Goal: Check status: Check status

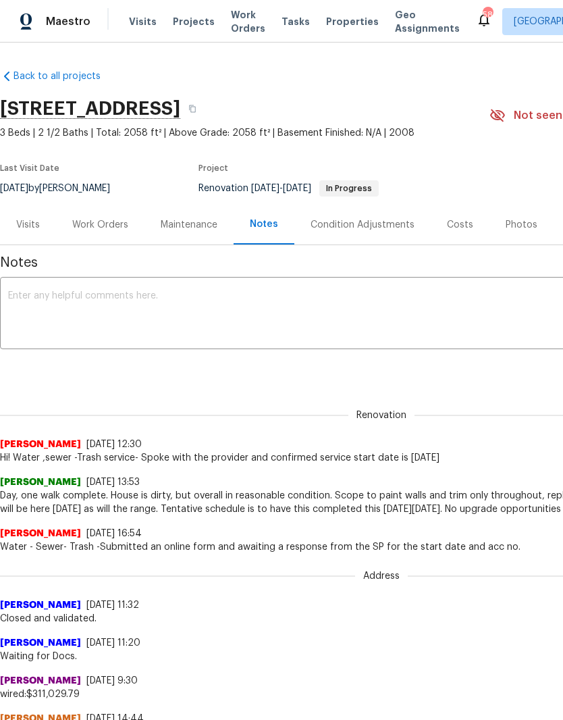
click at [100, 228] on div "Work Orders" at bounding box center [100, 225] width 56 height 14
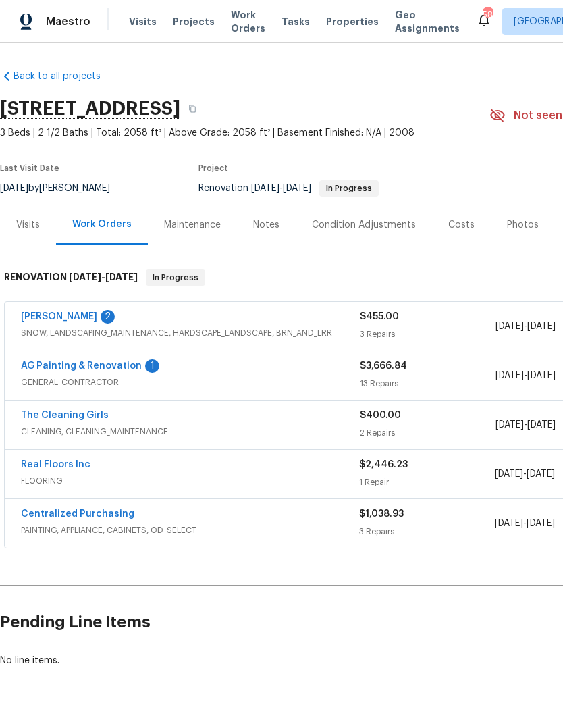
click at [36, 462] on link "Real Floors Inc" at bounding box center [56, 464] width 70 height 9
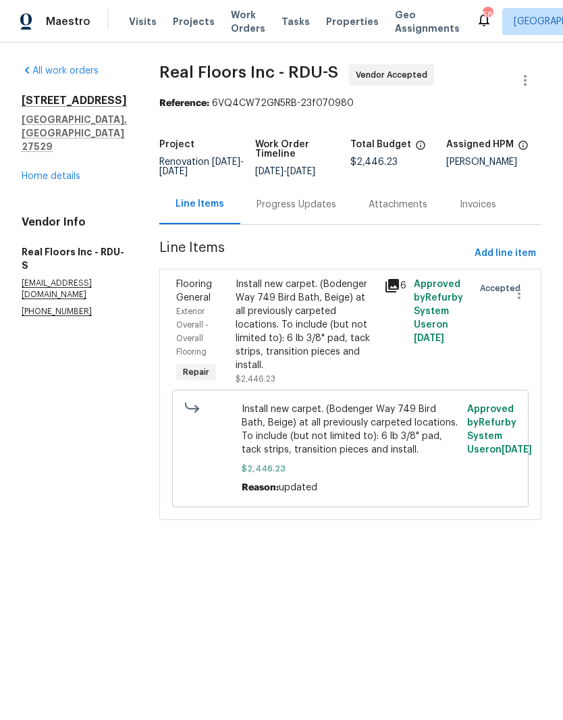
click at [326, 211] on div "Progress Updates" at bounding box center [297, 205] width 80 height 14
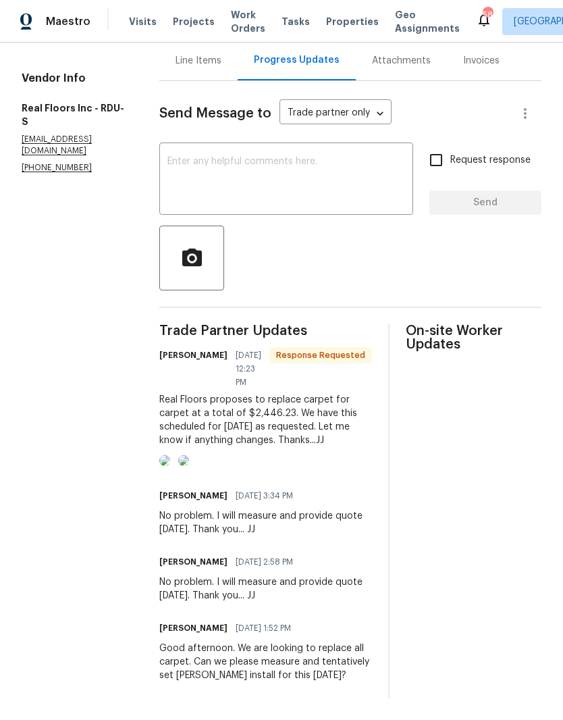
scroll to position [158, 0]
